Goal: Information Seeking & Learning: Learn about a topic

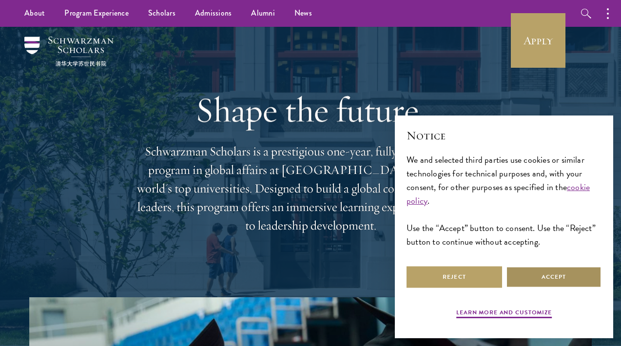
click at [544, 286] on button "Accept" at bounding box center [554, 277] width 96 height 22
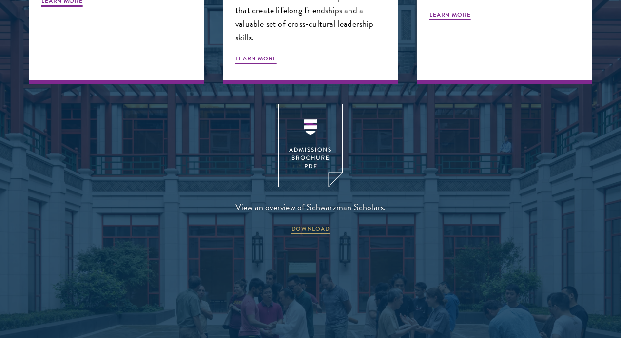
scroll to position [1208, 0]
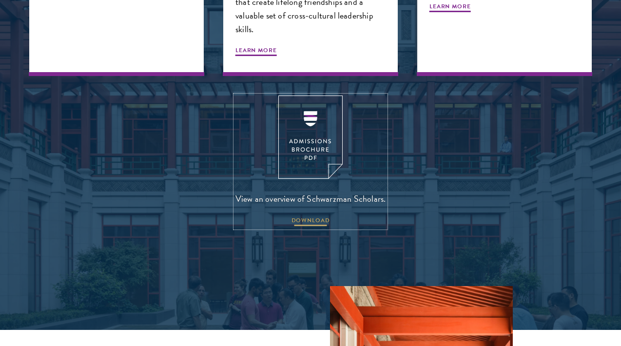
click at [306, 216] on span "DOWNLOAD" at bounding box center [310, 222] width 39 height 12
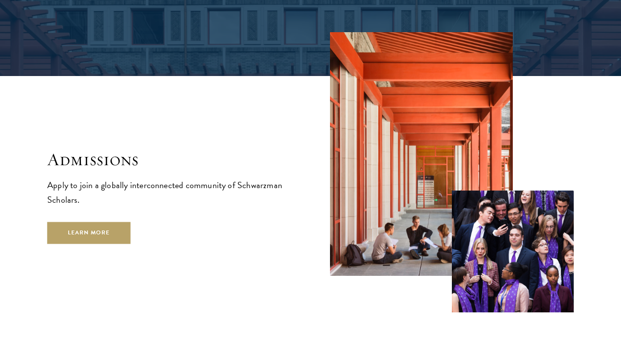
scroll to position [1525, 0]
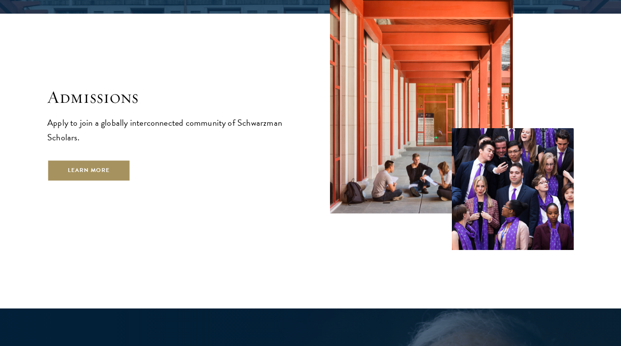
click at [111, 159] on link "Learn More" at bounding box center [88, 170] width 83 height 22
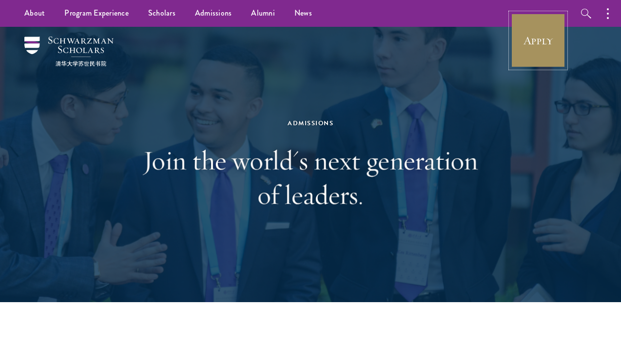
click at [551, 32] on link "Apply" at bounding box center [538, 40] width 55 height 55
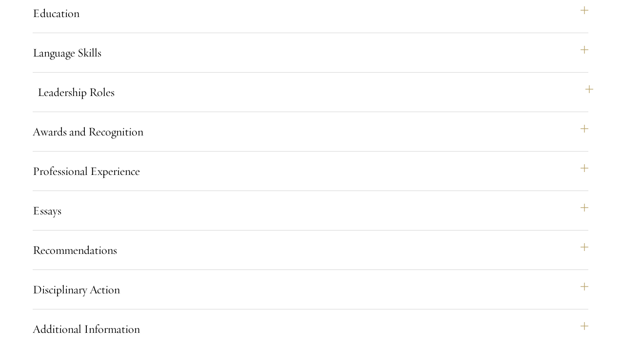
scroll to position [993, 0]
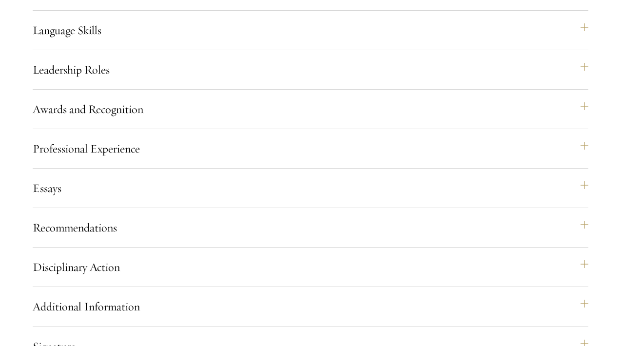
click at [310, 208] on div "Essays Each applicant is required to provide two essays and two short answer re…" at bounding box center [311, 192] width 556 height 32
click at [302, 200] on button "Essays" at bounding box center [316, 187] width 556 height 23
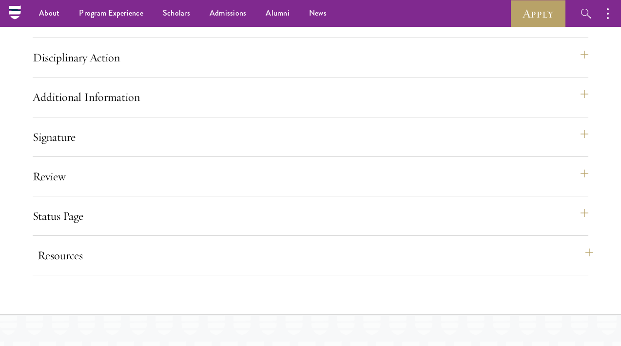
scroll to position [1416, 0]
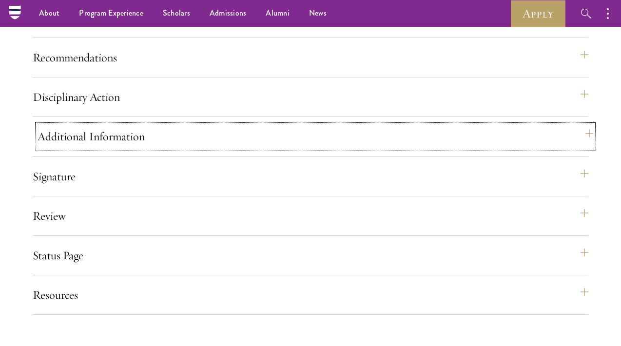
click at [303, 148] on button "Additional Information" at bounding box center [316, 136] width 556 height 23
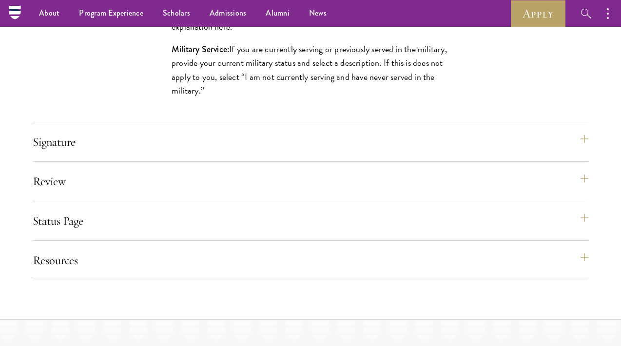
scroll to position [1538, 0]
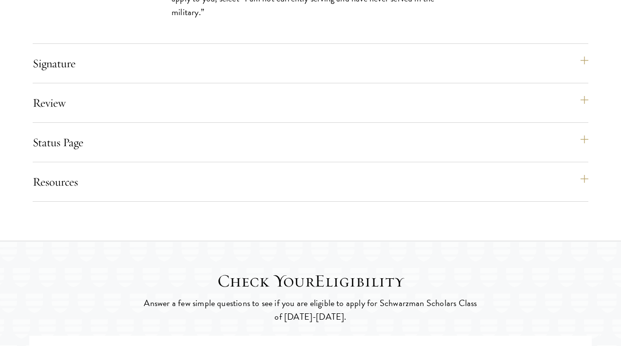
click at [303, 202] on div "Resources Eligibility Requirements Application FAQ Technical Support: apptech@s…" at bounding box center [311, 186] width 556 height 32
click at [298, 193] on button "Resources" at bounding box center [316, 181] width 556 height 23
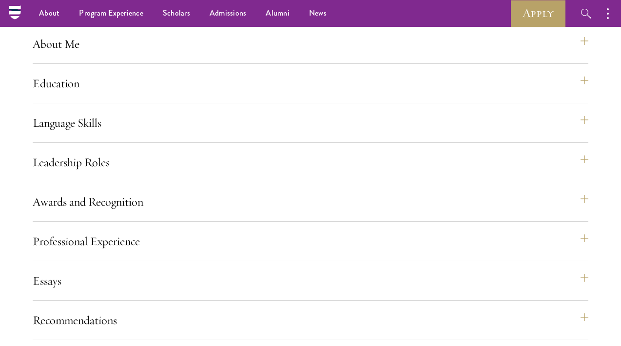
scroll to position [855, 0]
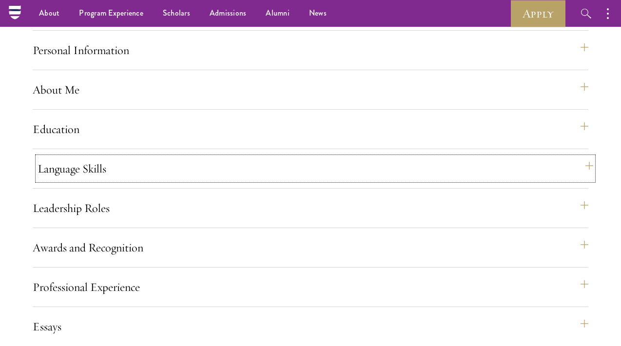
click at [301, 180] on button "Language Skills" at bounding box center [316, 168] width 556 height 23
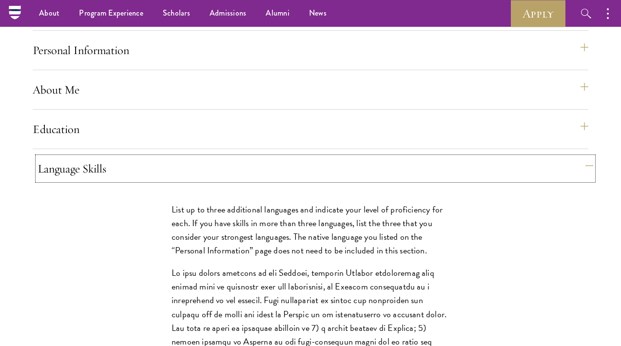
click at [298, 180] on button "Language Skills" at bounding box center [316, 168] width 556 height 23
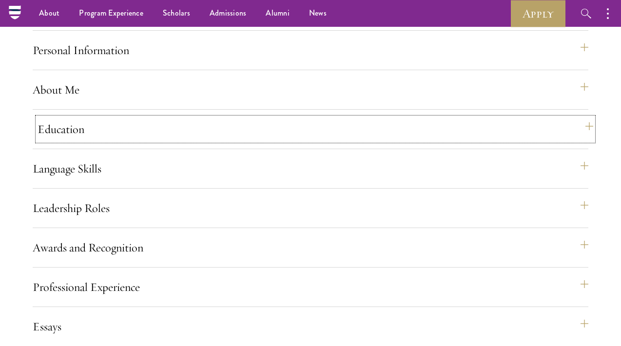
click at [290, 141] on button "Education" at bounding box center [316, 128] width 556 height 23
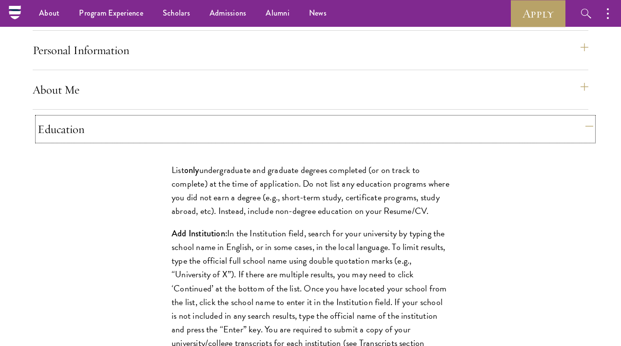
click at [290, 141] on button "Education" at bounding box center [316, 128] width 556 height 23
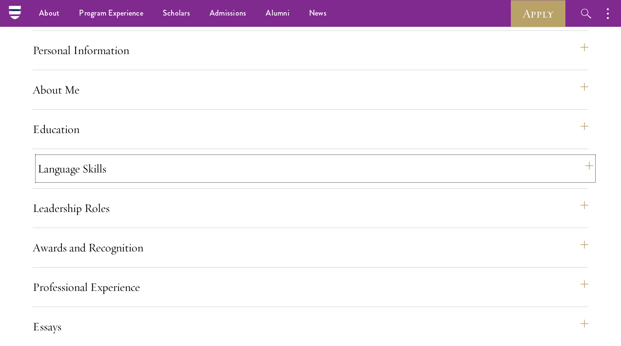
click at [285, 180] on button "Language Skills" at bounding box center [316, 168] width 556 height 23
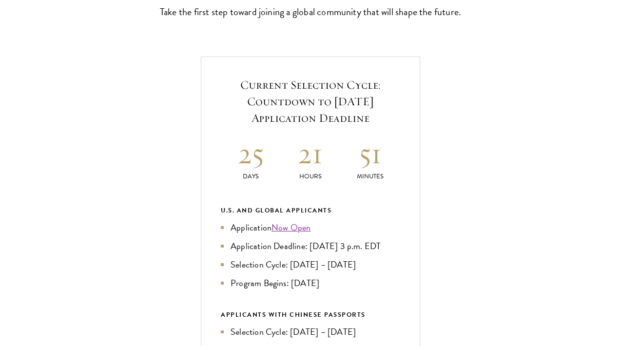
scroll to position [478, 0]
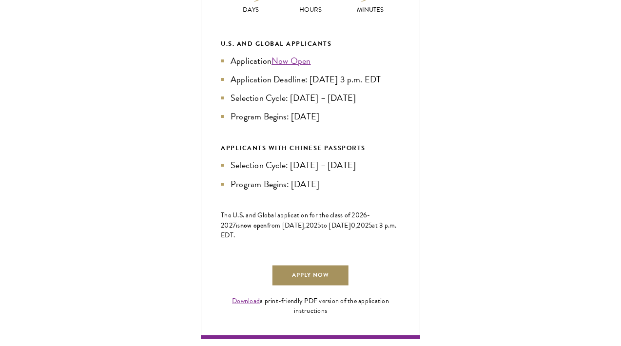
click at [311, 287] on link "Apply Now" at bounding box center [310, 276] width 78 height 22
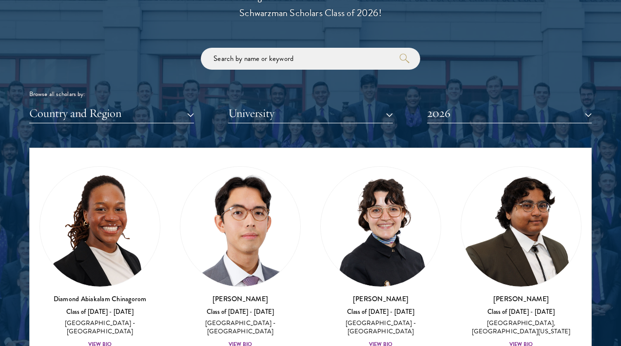
scroll to position [254, 0]
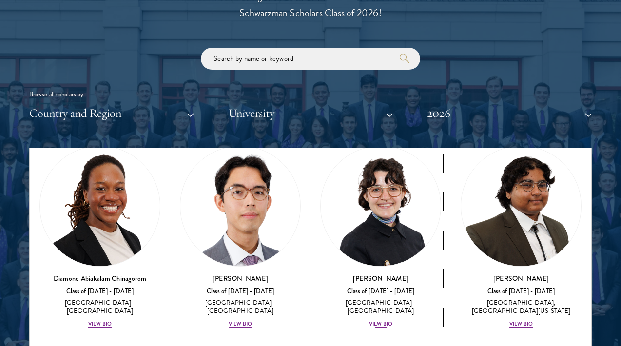
click at [398, 243] on img at bounding box center [381, 206] width 120 height 120
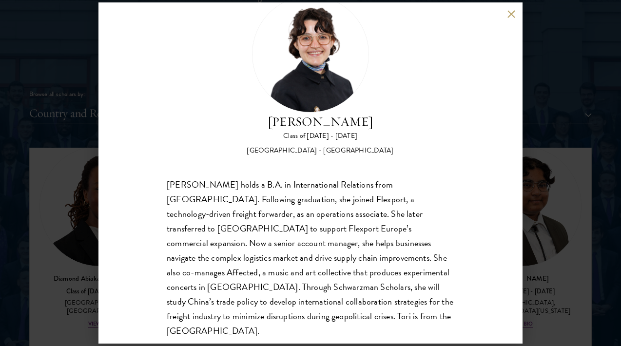
scroll to position [45, 0]
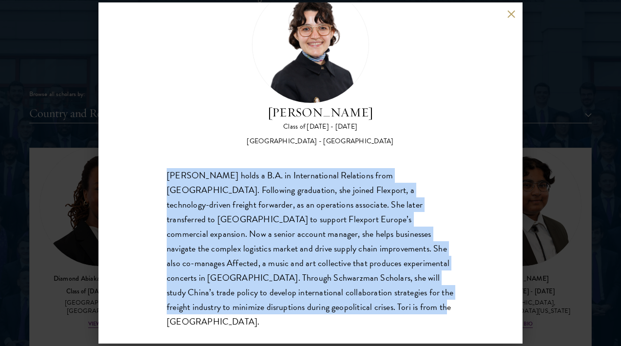
drag, startPoint x: 258, startPoint y: 309, endPoint x: 162, endPoint y: 171, distance: 168.6
click at [162, 171] on div "[PERSON_NAME] Class of [DATE] - [DATE] [GEOGRAPHIC_DATA] - [GEOGRAPHIC_DATA] [P…" at bounding box center [310, 172] width 424 height 341
copy div "[PERSON_NAME] holds a B.A. in International Relations from [GEOGRAPHIC_DATA]. F…"
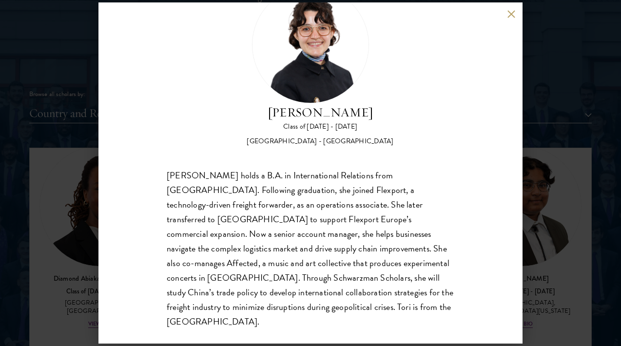
click at [28, 207] on div "[PERSON_NAME] Class of [DATE] - [DATE] [GEOGRAPHIC_DATA] - [GEOGRAPHIC_DATA] [P…" at bounding box center [310, 173] width 621 height 346
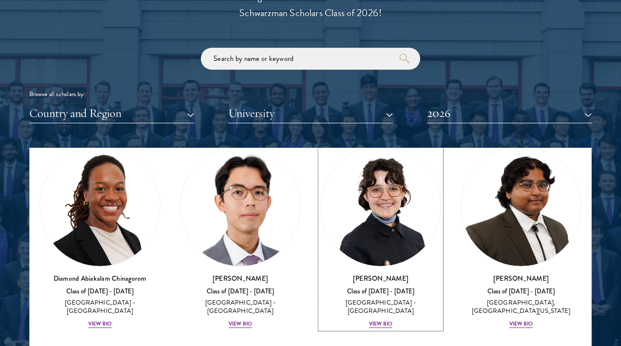
scroll to position [251, 0]
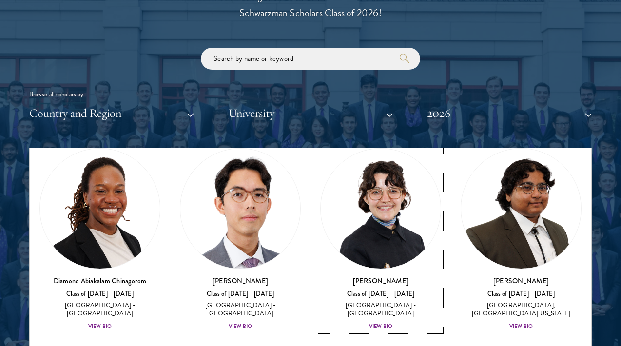
click at [41, 215] on img at bounding box center [100, 209] width 120 height 120
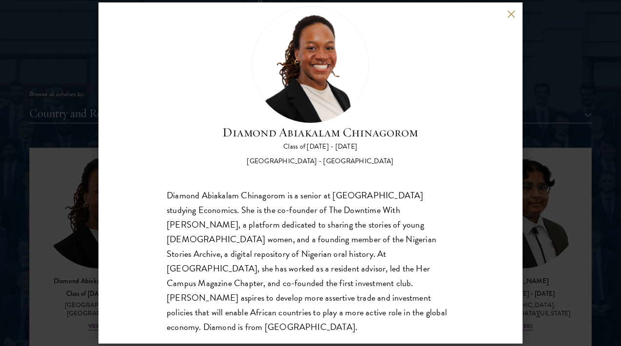
scroll to position [31, 0]
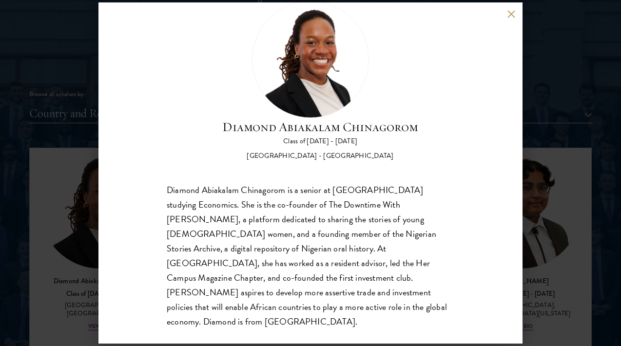
click at [576, 137] on div "Diamond Abiakalam [GEOGRAPHIC_DATA] Class of [DATE] - [DATE] [GEOGRAPHIC_DATA] …" at bounding box center [310, 173] width 621 height 346
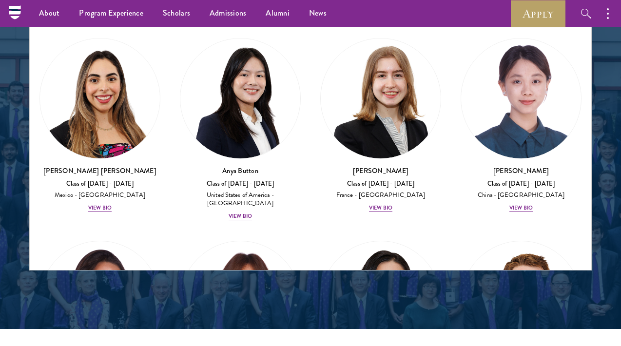
scroll to position [1022, 0]
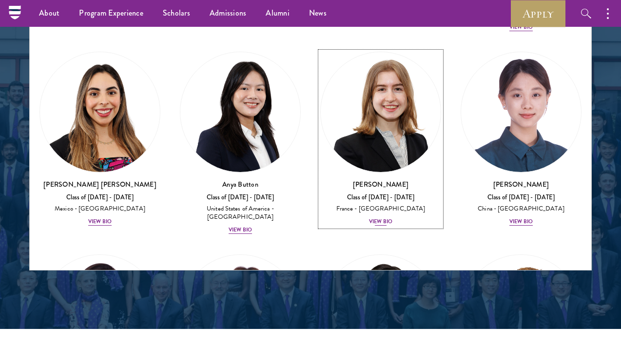
click at [368, 124] on img at bounding box center [381, 112] width 120 height 120
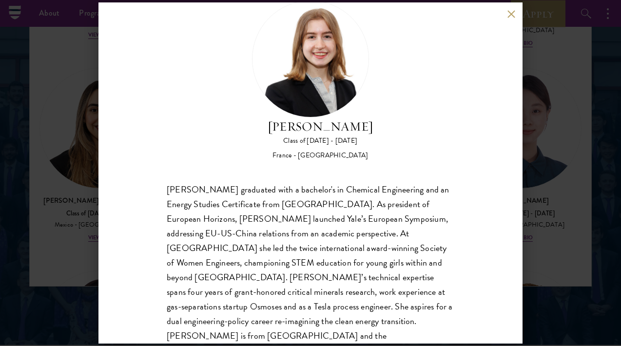
scroll to position [1271, 0]
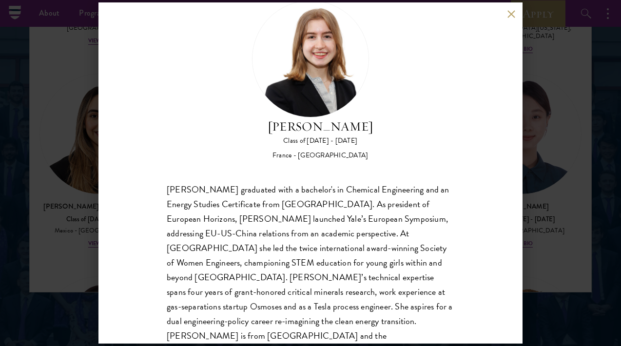
click at [517, 149] on div "[PERSON_NAME] Class of [DATE] - [DATE] [GEOGRAPHIC_DATA] - [GEOGRAPHIC_DATA] [P…" at bounding box center [310, 172] width 424 height 341
click at [510, 17] on button at bounding box center [511, 14] width 8 height 8
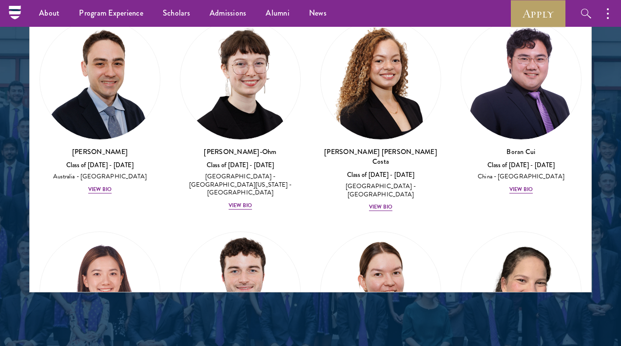
scroll to position [1478, 0]
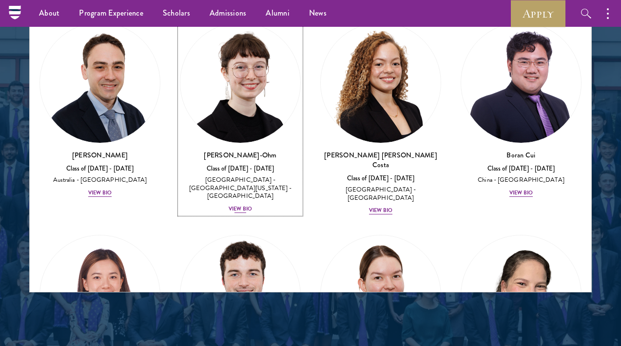
click at [261, 67] on img at bounding box center [240, 83] width 120 height 120
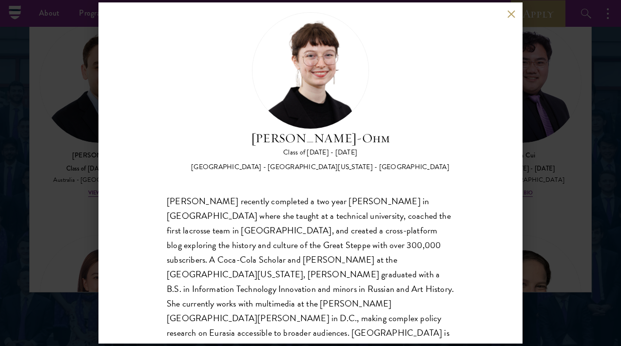
scroll to position [31, 0]
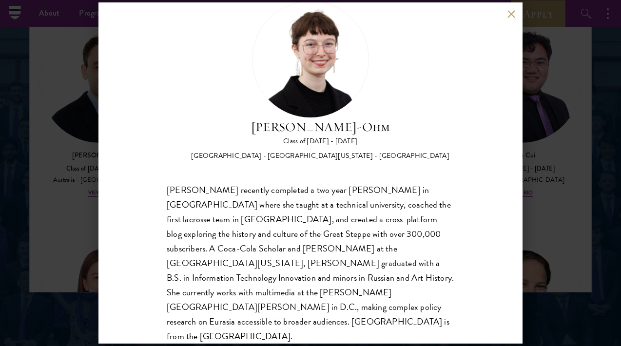
click at [546, 165] on div "[PERSON_NAME]-Ohm Class of [DATE] - [DATE] [GEOGRAPHIC_DATA] - [GEOGRAPHIC_DATA…" at bounding box center [310, 173] width 621 height 346
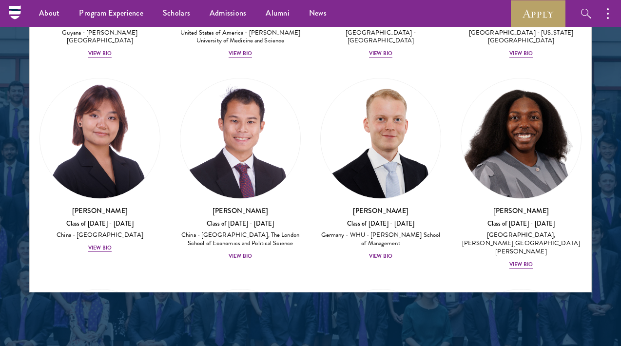
scroll to position [2491, 0]
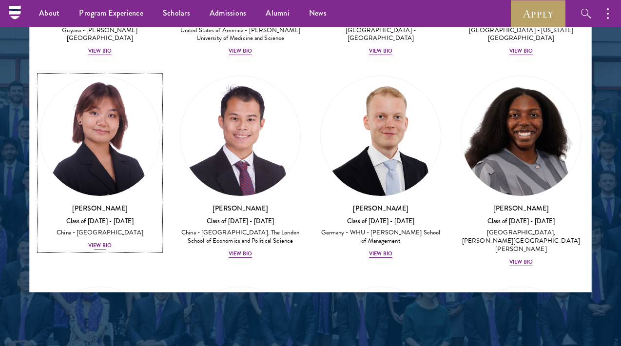
click at [127, 115] on img at bounding box center [100, 136] width 120 height 120
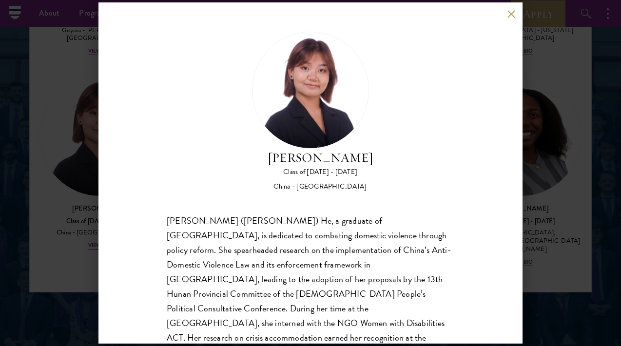
click at [509, 18] on button at bounding box center [511, 14] width 8 height 8
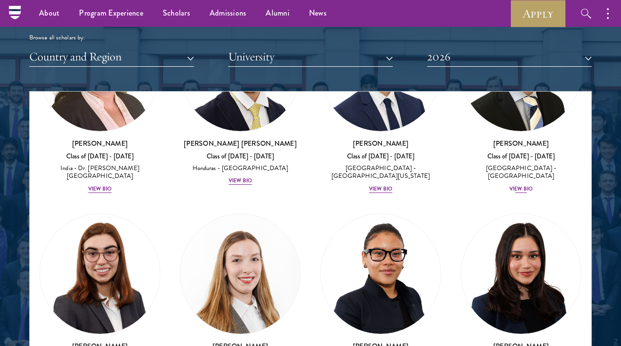
scroll to position [3106, 0]
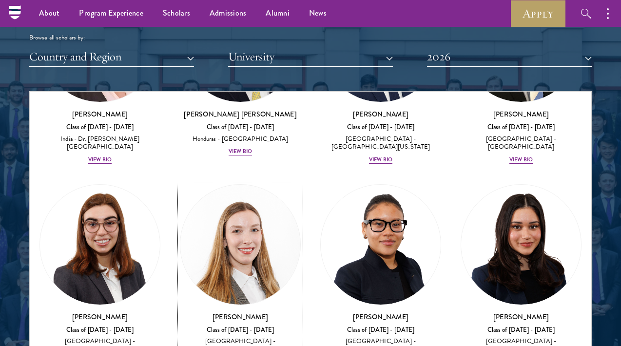
click at [261, 185] on img at bounding box center [240, 245] width 120 height 120
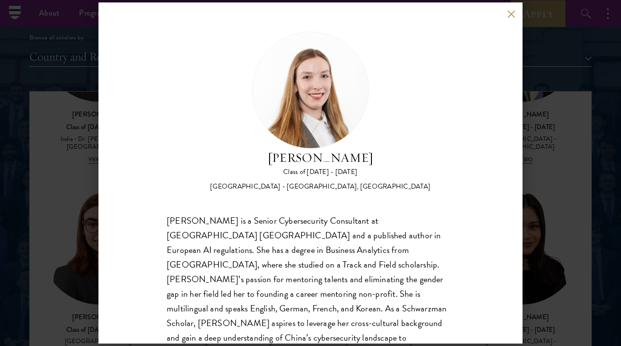
click at [509, 16] on button at bounding box center [511, 14] width 8 height 8
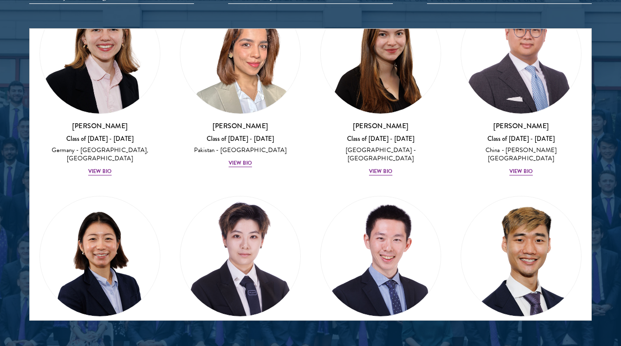
scroll to position [1260, 0]
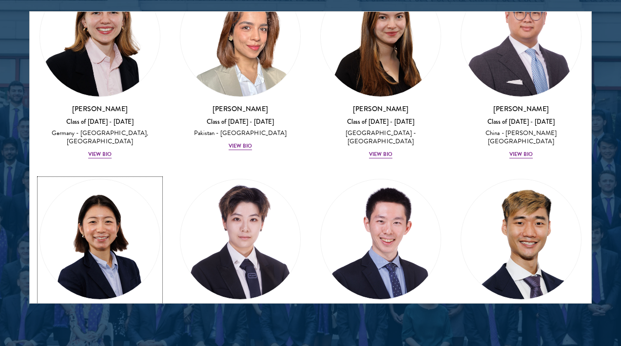
click at [137, 179] on img at bounding box center [100, 239] width 120 height 120
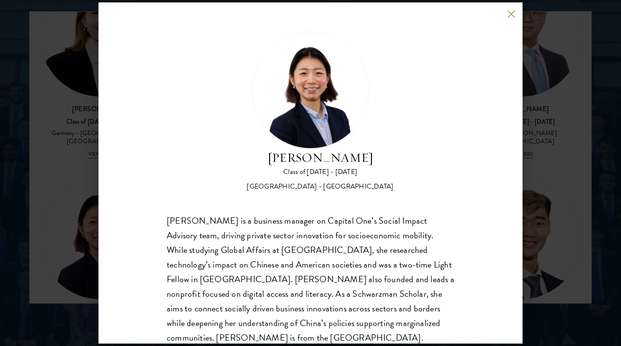
click at [523, 167] on div "[PERSON_NAME] Class of [DATE] - [DATE] [GEOGRAPHIC_DATA] - [GEOGRAPHIC_DATA] [P…" at bounding box center [310, 173] width 621 height 346
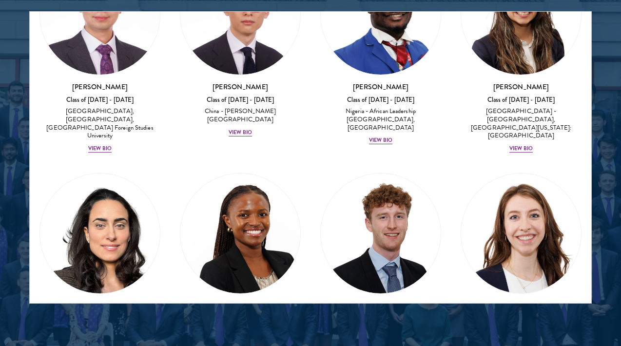
scroll to position [4309, 0]
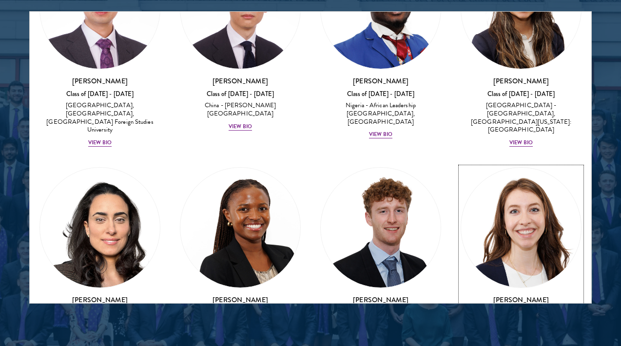
click at [509, 168] on img at bounding box center [521, 228] width 120 height 120
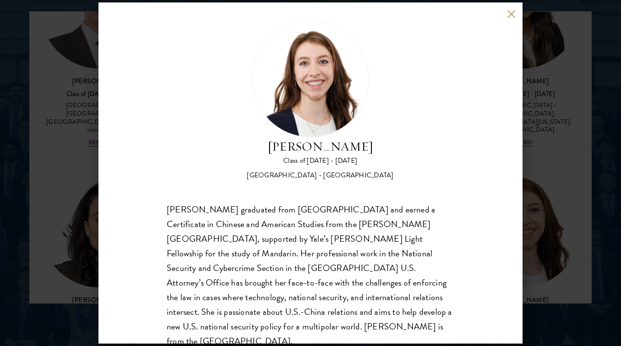
scroll to position [4, 0]
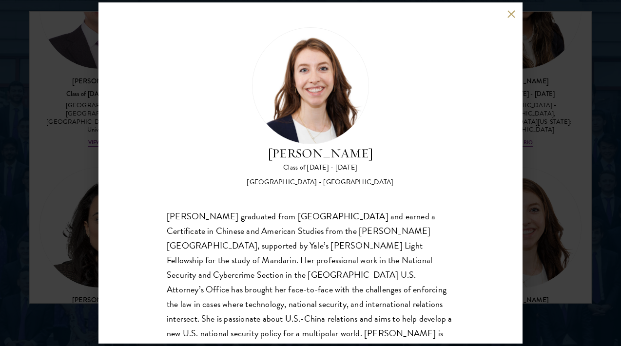
click at [512, 20] on div "[PERSON_NAME] Class of [DATE] - [DATE] [GEOGRAPHIC_DATA] - [GEOGRAPHIC_DATA] [P…" at bounding box center [310, 172] width 424 height 341
click at [511, 14] on button at bounding box center [511, 14] width 8 height 8
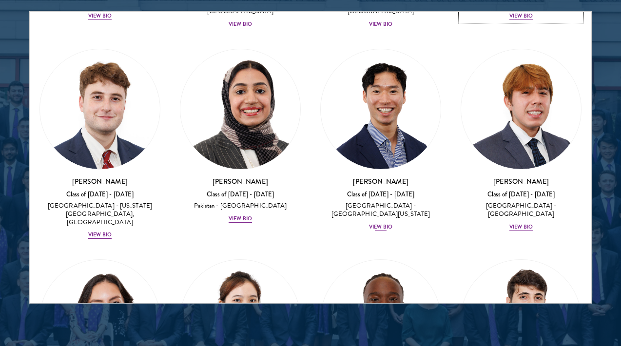
scroll to position [4718, 0]
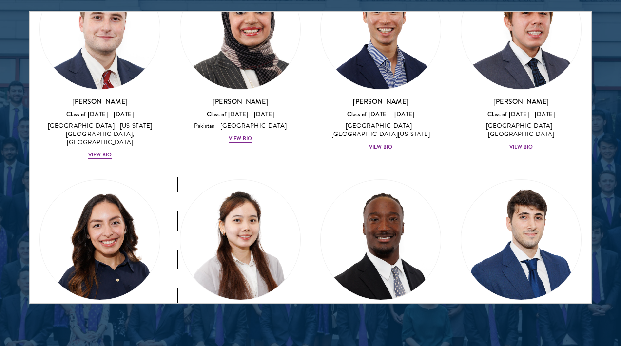
click at [258, 180] on img at bounding box center [240, 240] width 120 height 120
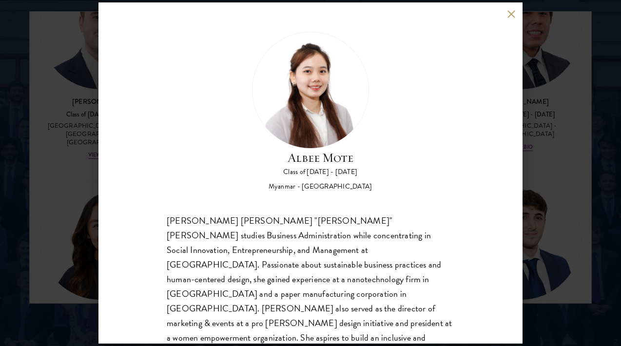
click at [507, 14] on button at bounding box center [511, 14] width 8 height 8
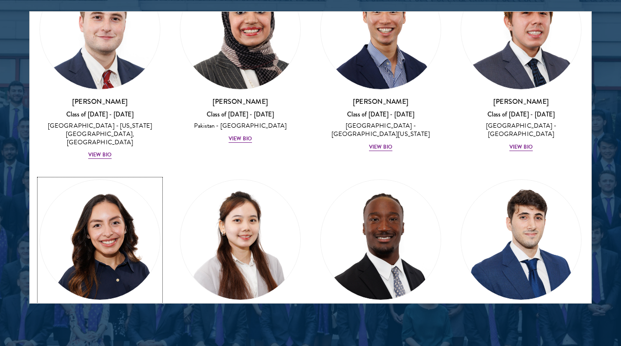
click at [134, 180] on img at bounding box center [100, 240] width 120 height 120
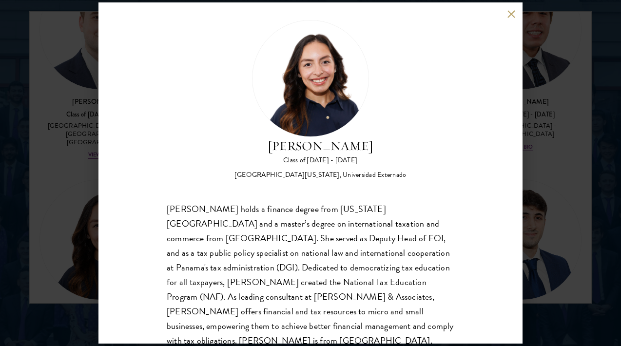
scroll to position [14, 0]
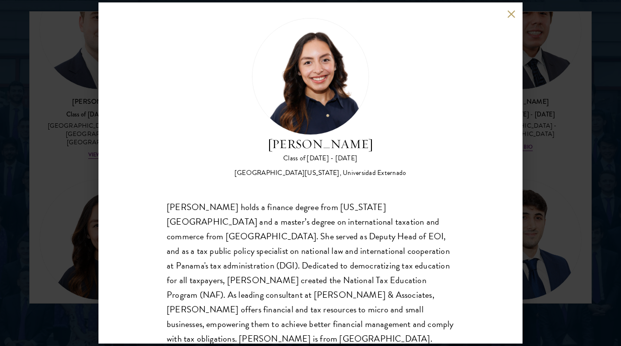
click at [83, 188] on div "[PERSON_NAME] Class of [DATE] - [DATE] [GEOGRAPHIC_DATA] - [US_STATE][GEOGRAPHI…" at bounding box center [310, 173] width 621 height 346
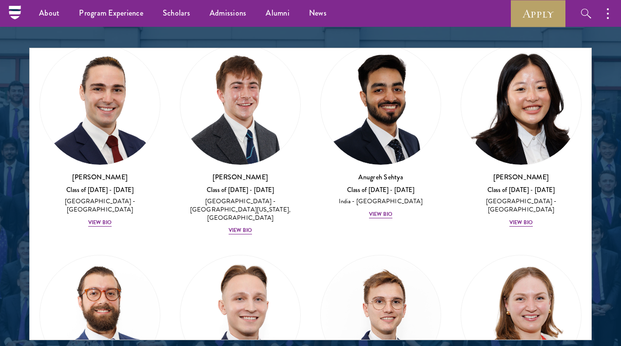
scroll to position [5721, 0]
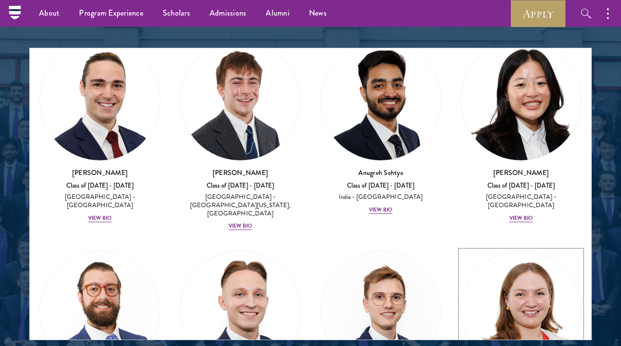
click at [524, 251] on img at bounding box center [521, 311] width 120 height 120
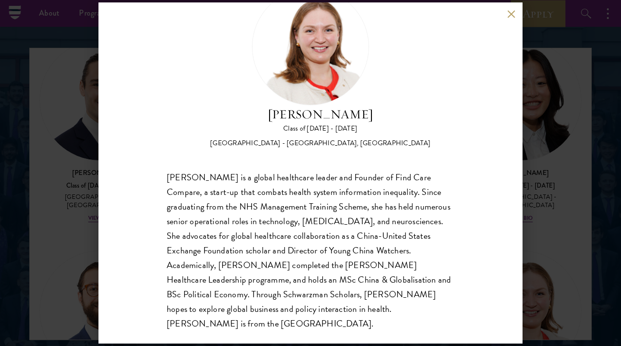
scroll to position [45, 0]
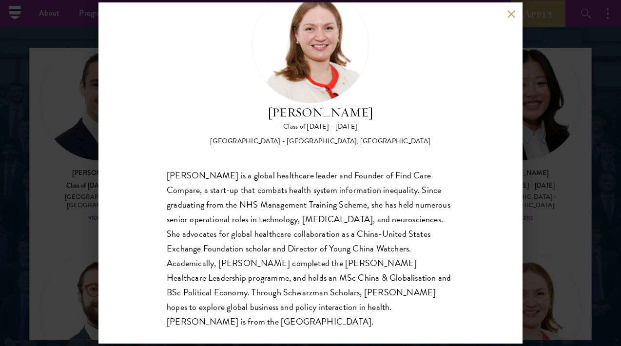
click at [510, 20] on div "[PERSON_NAME] Class of [DATE] - [DATE] [GEOGRAPHIC_DATA] - [GEOGRAPHIC_DATA], […" at bounding box center [310, 172] width 424 height 341
click at [509, 15] on button at bounding box center [511, 14] width 8 height 8
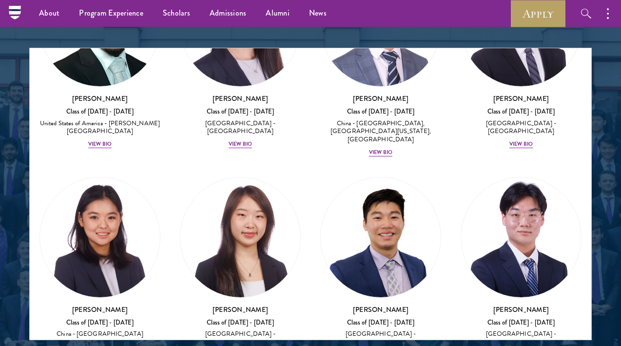
scroll to position [7079, 0]
